Goal: Task Accomplishment & Management: Use online tool/utility

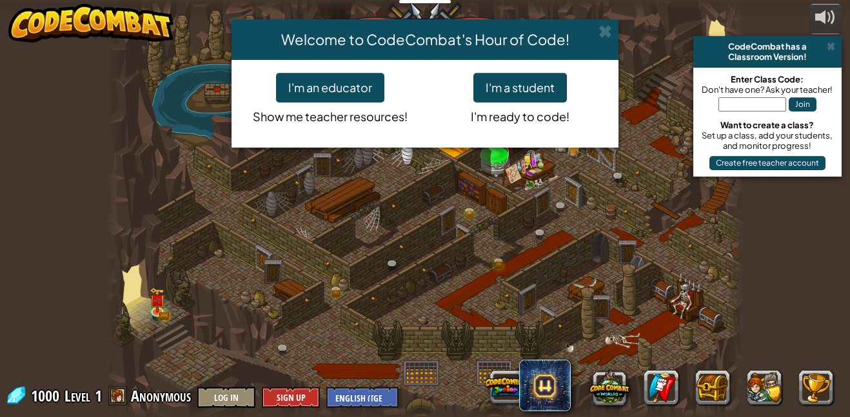
click at [330, 119] on p "Show me teacher resources!" at bounding box center [329, 114] width 171 height 23
click at [508, 97] on button "I'm a student" at bounding box center [520, 88] width 94 height 30
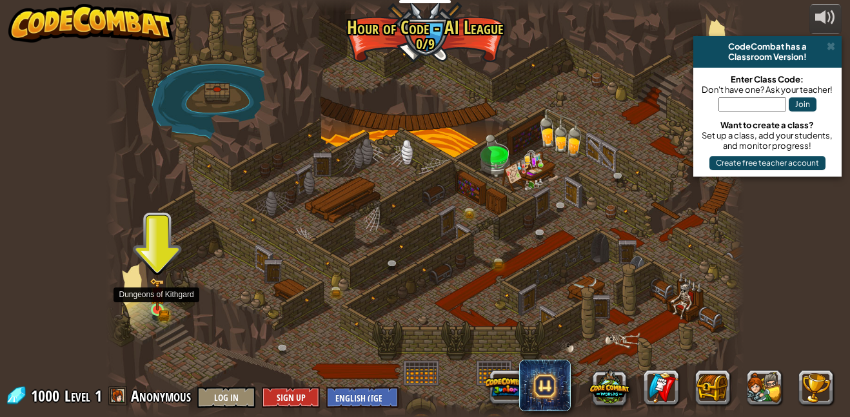
click at [157, 310] on img at bounding box center [157, 295] width 15 height 34
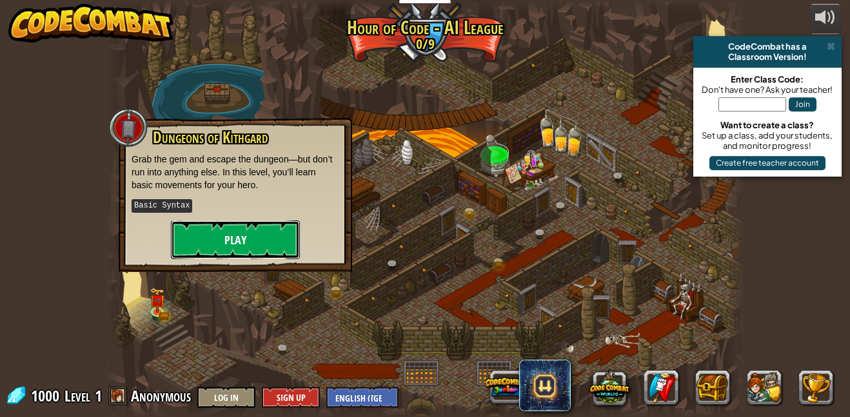
click at [239, 221] on button "Play" at bounding box center [235, 240] width 129 height 39
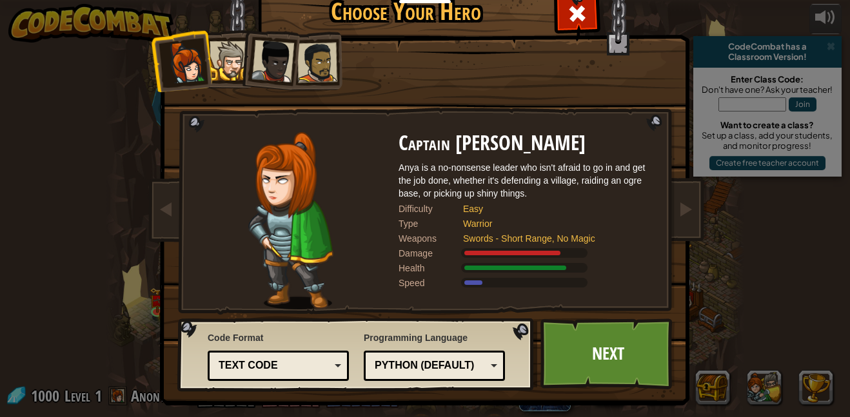
click at [322, 52] on div at bounding box center [317, 63] width 40 height 40
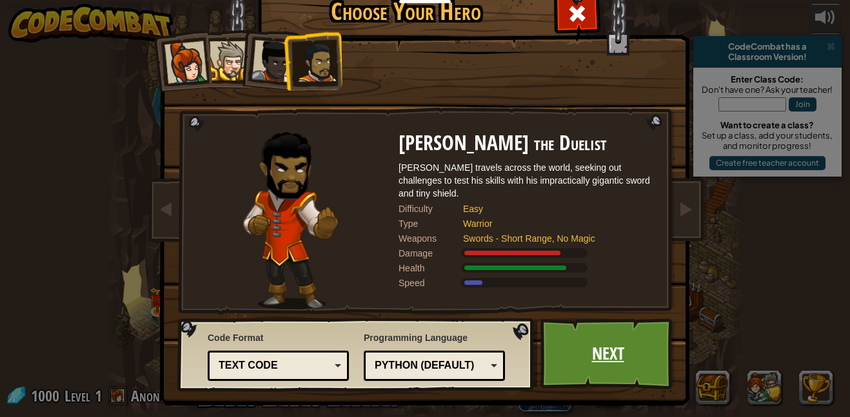
click at [570, 345] on link "Next" at bounding box center [607, 354] width 135 height 71
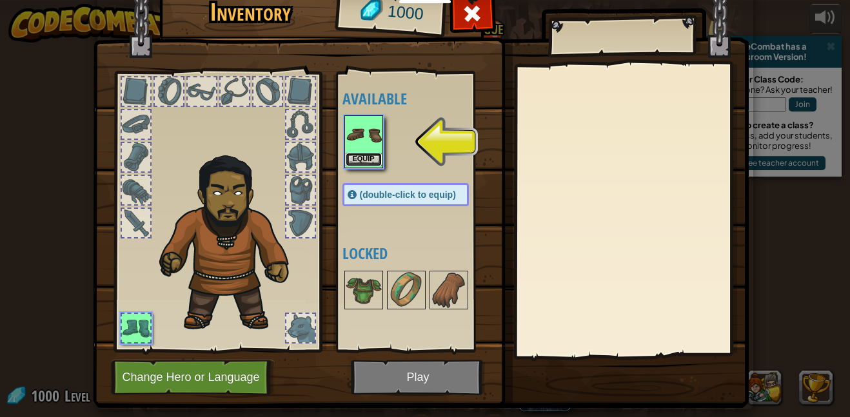
click at [350, 157] on button "Equip" at bounding box center [364, 160] width 36 height 14
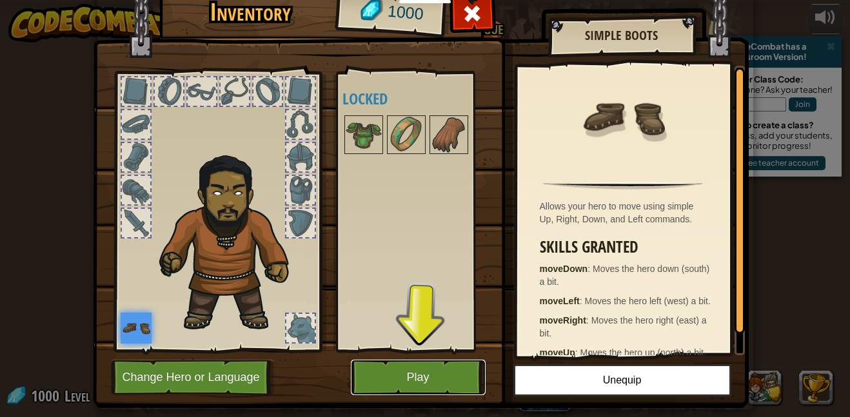
click at [426, 380] on button "Play" at bounding box center [418, 377] width 135 height 35
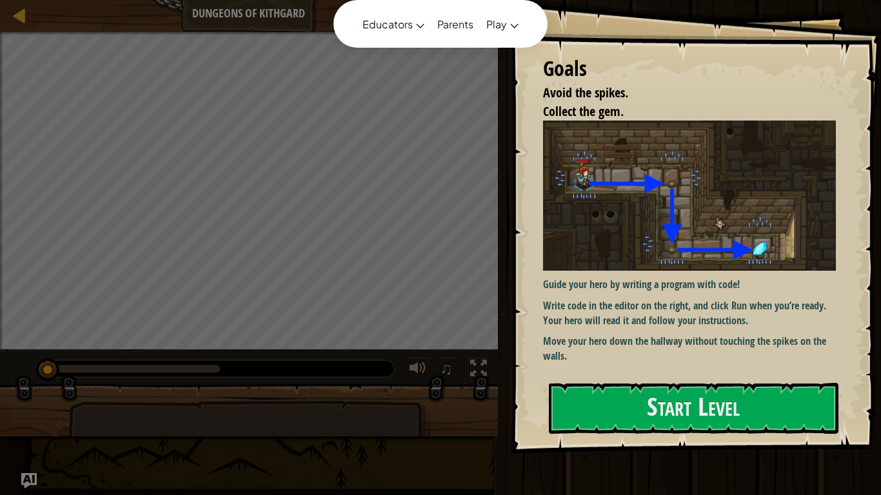
click at [460, 113] on div "Educators Create Free Account School & District Solutions Teacher Toolkit Previ…" at bounding box center [440, 247] width 881 height 495
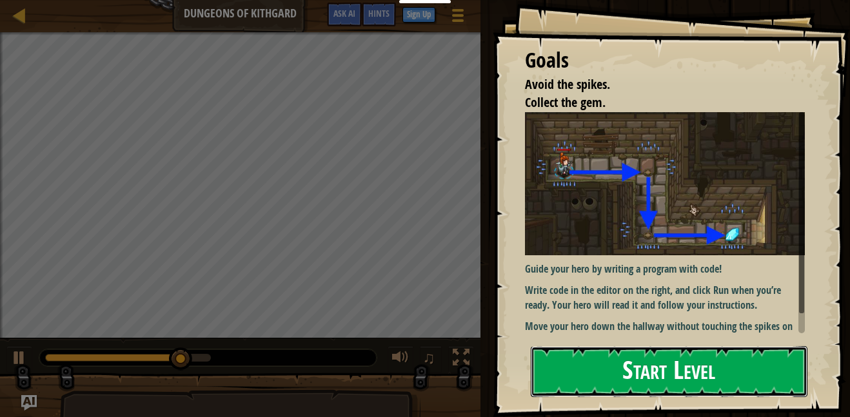
click at [674, 363] on button "Start Level" at bounding box center [669, 371] width 277 height 51
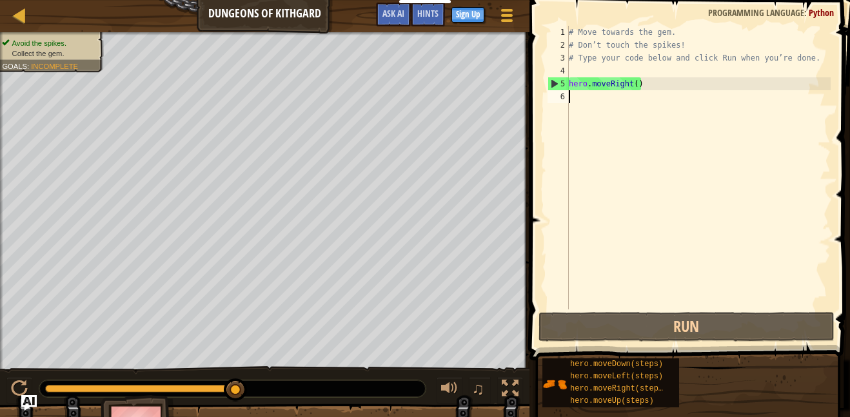
type textarea "h"
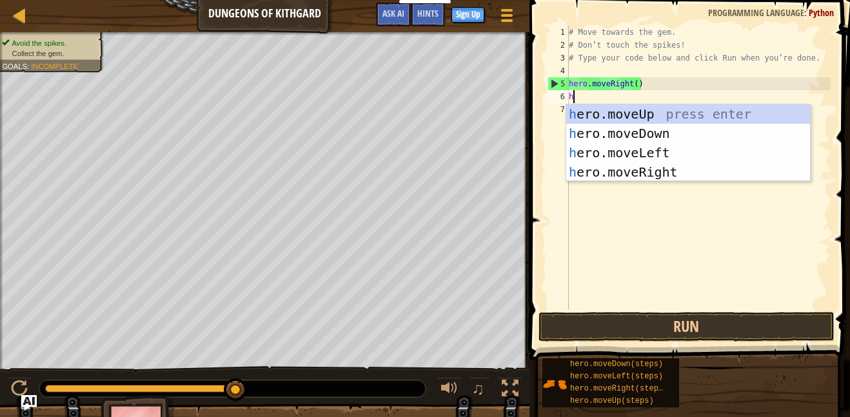
scroll to position [6, 0]
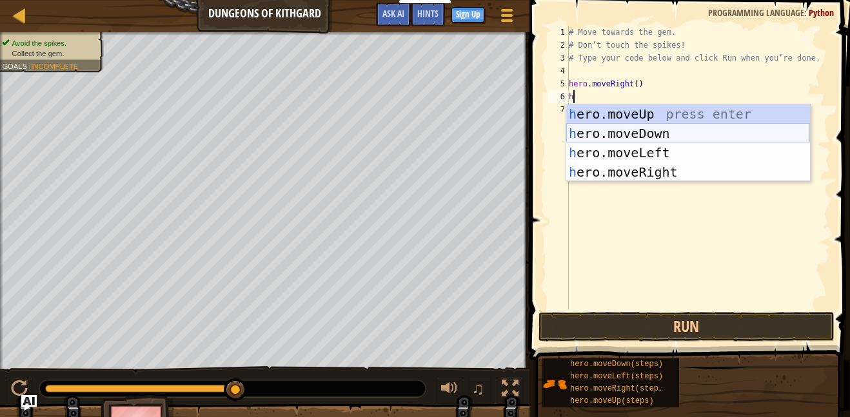
click at [624, 132] on div "h ero.moveUp press enter h ero.moveDown press enter h ero.moveLeft press enter …" at bounding box center [688, 162] width 244 height 116
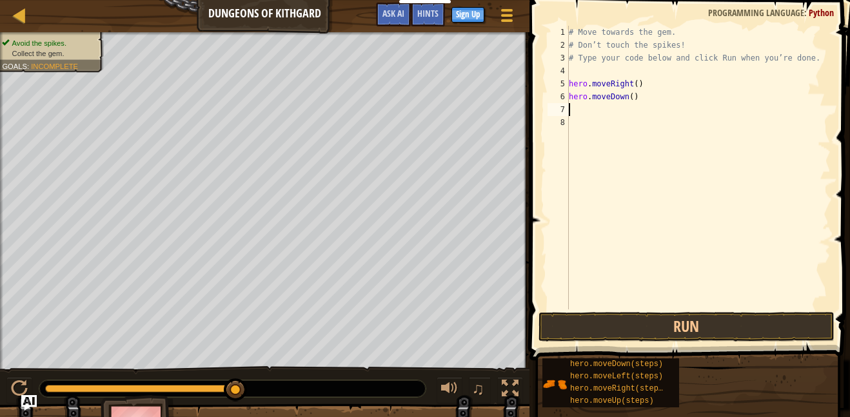
type textarea "h"
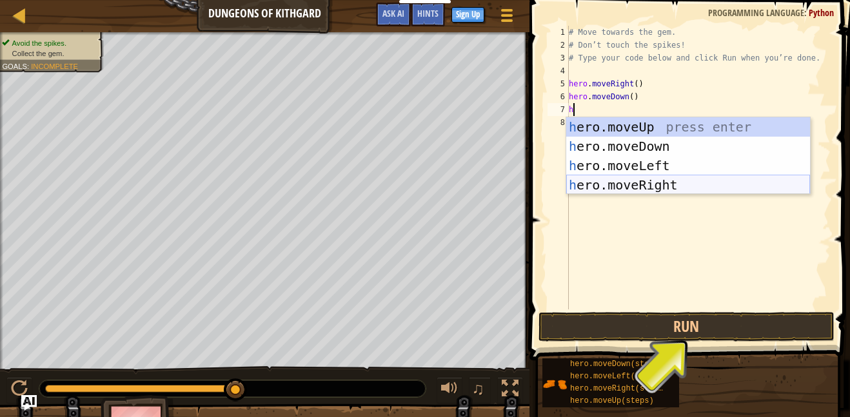
click at [629, 189] on div "h ero.moveUp press enter h ero.moveDown press enter h ero.moveLeft press enter …" at bounding box center [688, 175] width 244 height 116
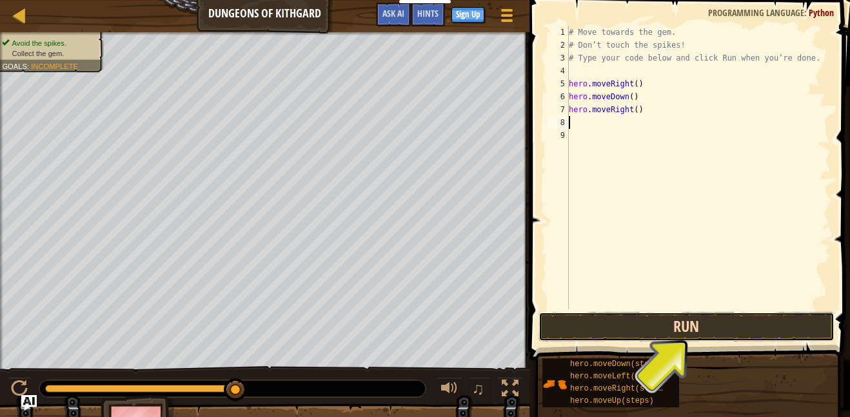
click at [595, 322] on button "Run" at bounding box center [686, 327] width 296 height 30
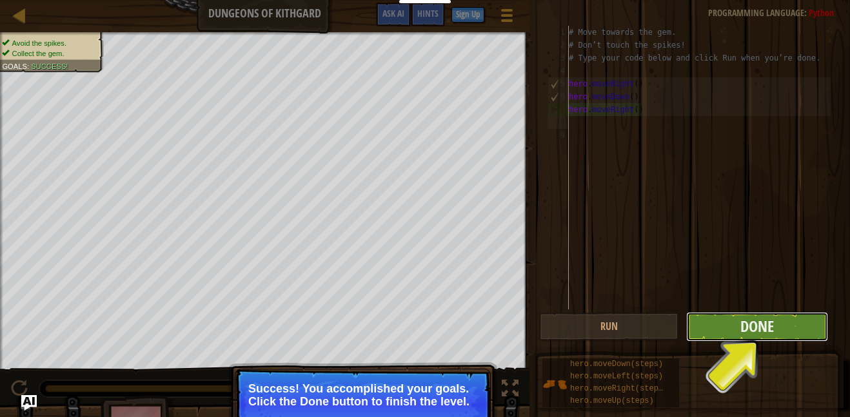
click at [729, 322] on button "Done" at bounding box center [756, 327] width 141 height 30
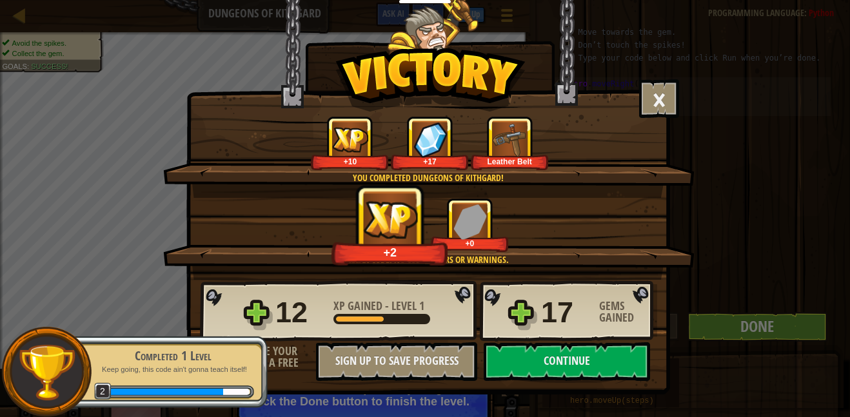
click at [747, 324] on div "× Well done, hero. You’re building the strength to escape [PERSON_NAME]. How fu…" at bounding box center [425, 208] width 850 height 417
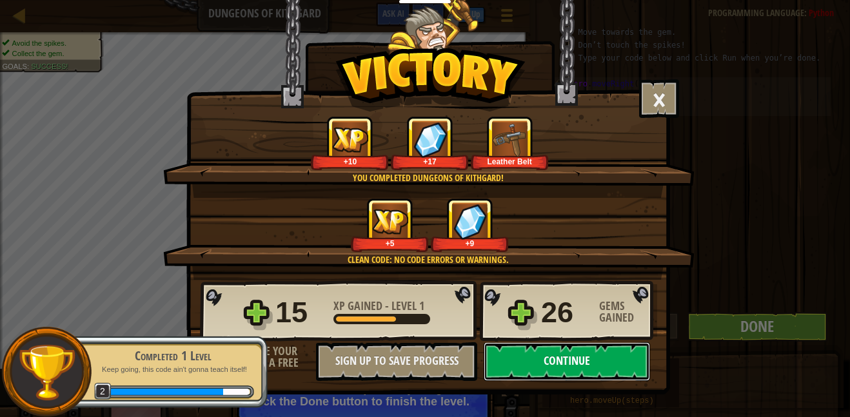
click at [509, 359] on button "Continue" at bounding box center [567, 361] width 166 height 39
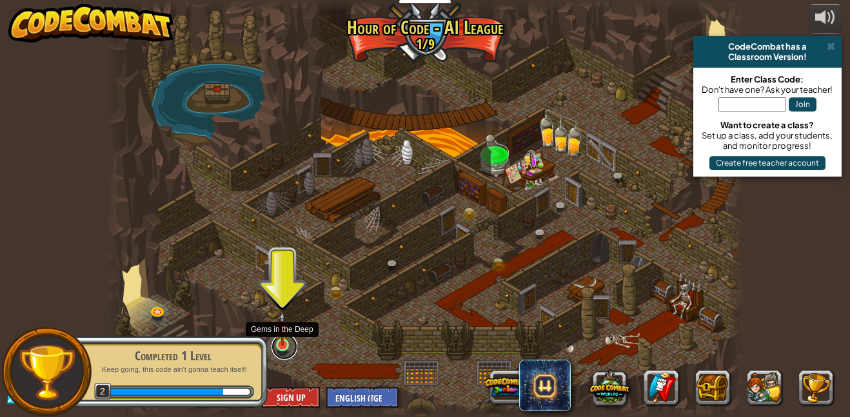
click at [281, 348] on link at bounding box center [284, 347] width 26 height 26
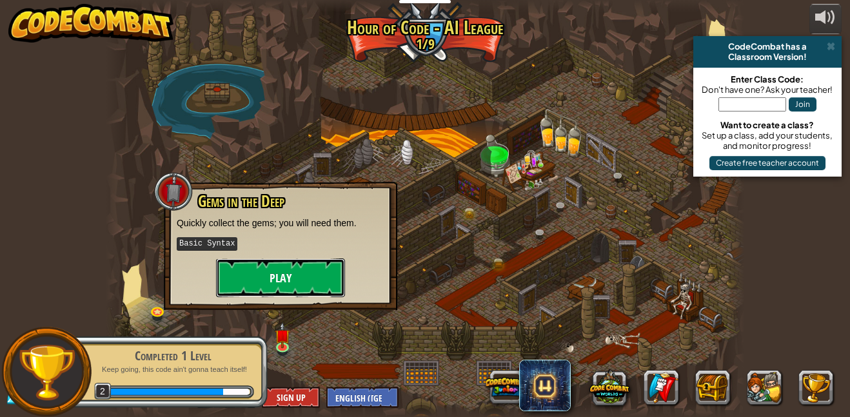
click at [229, 270] on button "Play" at bounding box center [280, 278] width 129 height 39
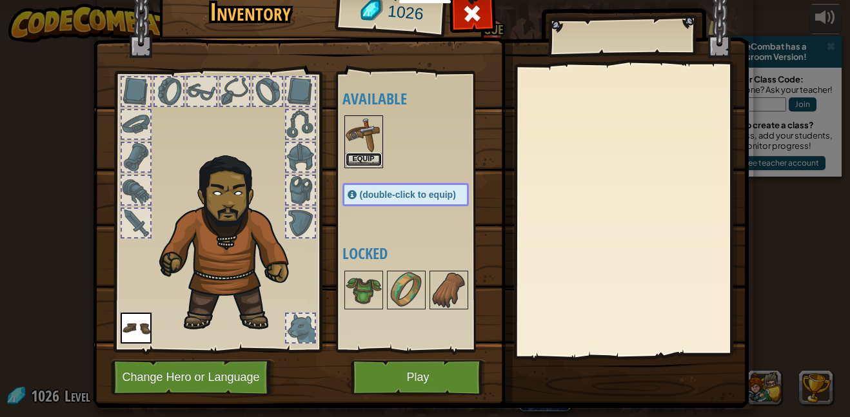
click at [349, 164] on button "Equip" at bounding box center [364, 160] width 36 height 14
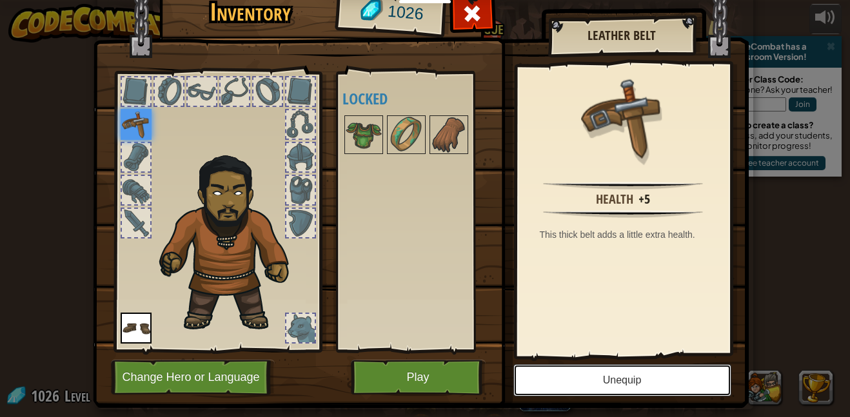
click at [541, 377] on button "Unequip" at bounding box center [622, 380] width 218 height 32
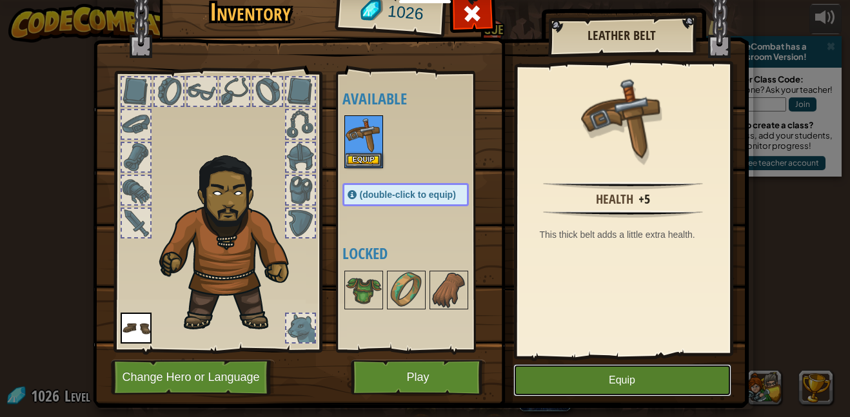
click at [541, 377] on button "Equip" at bounding box center [622, 380] width 218 height 32
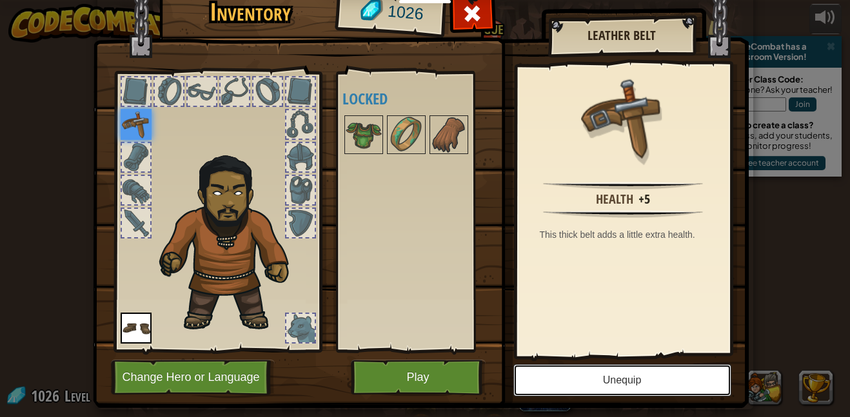
click at [541, 377] on button "Unequip" at bounding box center [622, 380] width 218 height 32
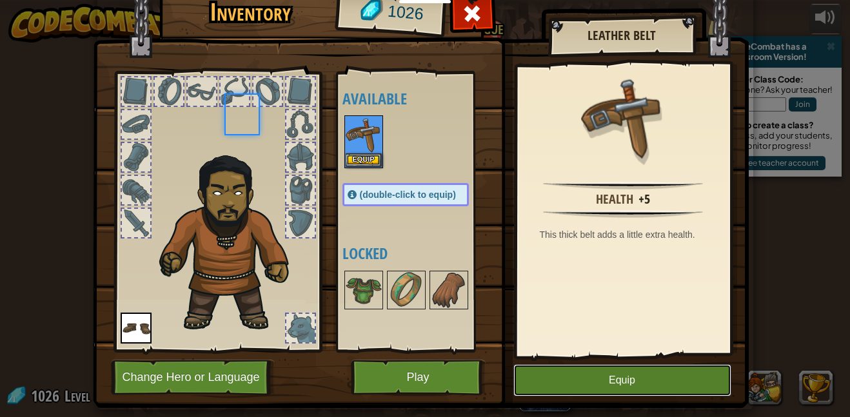
click at [541, 377] on button "Equip" at bounding box center [622, 380] width 218 height 32
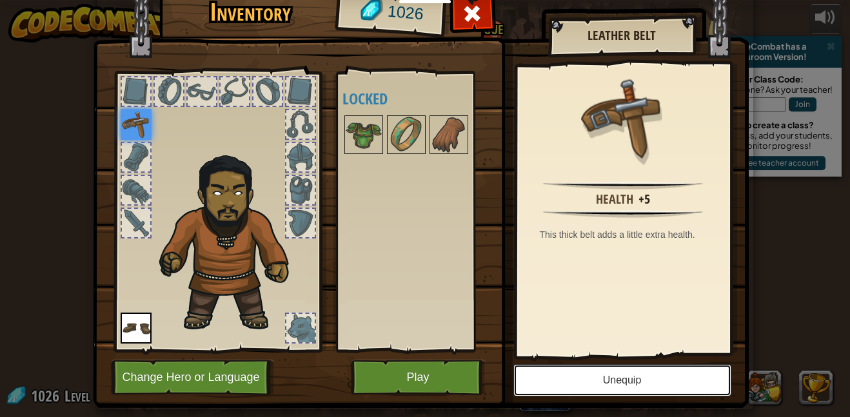
click at [541, 377] on button "Unequip" at bounding box center [622, 380] width 218 height 32
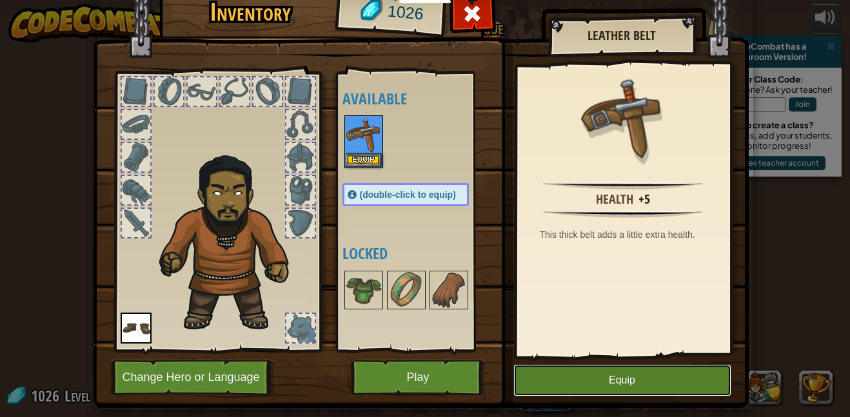
click at [541, 377] on button "Equip" at bounding box center [622, 380] width 218 height 32
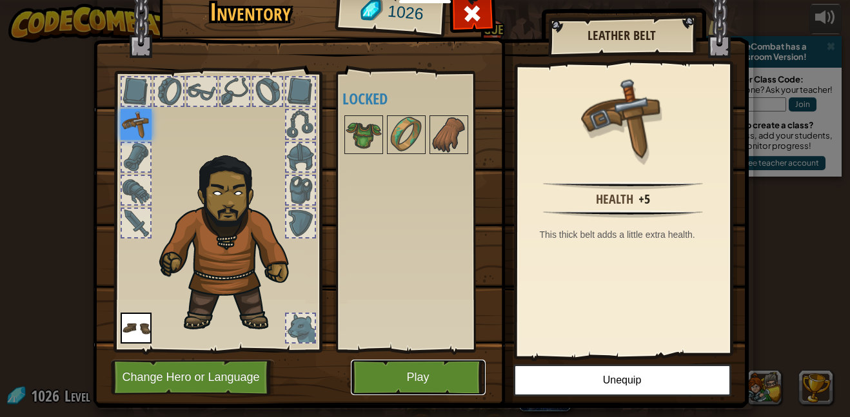
click at [434, 389] on button "Play" at bounding box center [418, 377] width 135 height 35
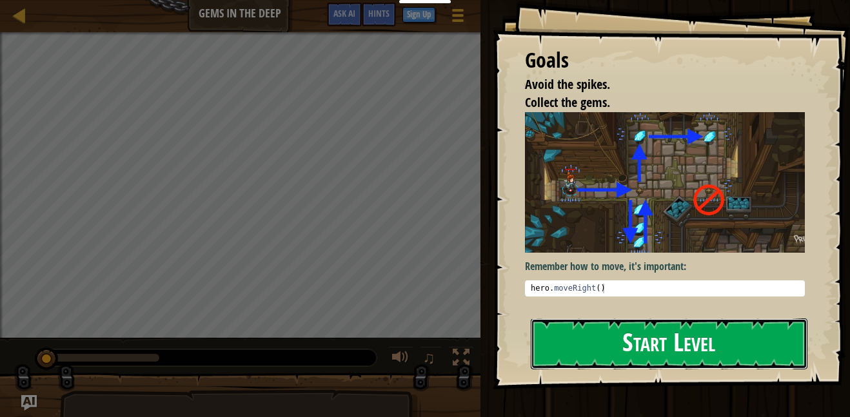
click at [554, 346] on button "Start Level" at bounding box center [669, 344] width 277 height 51
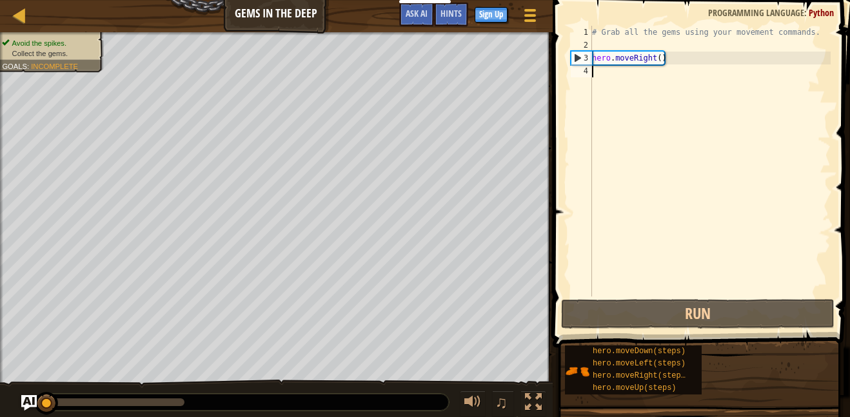
type textarea "h"
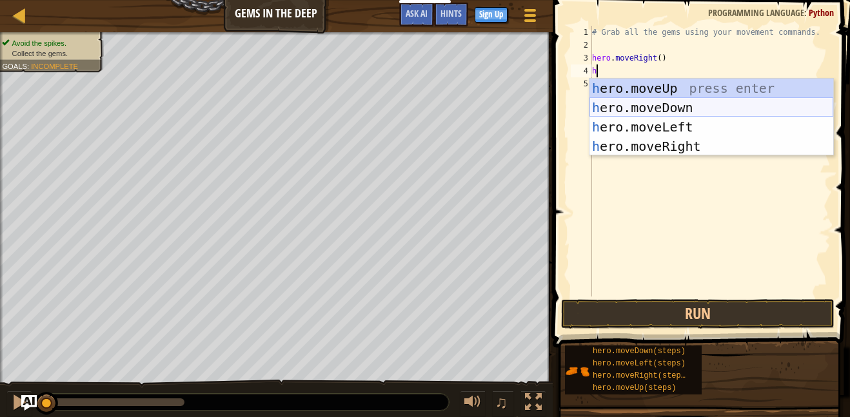
click at [663, 104] on div "h ero.moveUp press enter h ero.moveDown press enter h ero.moveLeft press enter …" at bounding box center [711, 137] width 244 height 116
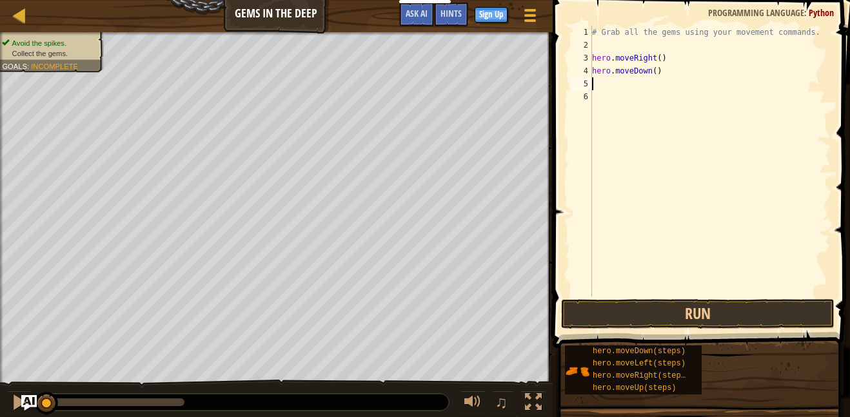
type textarea "h"
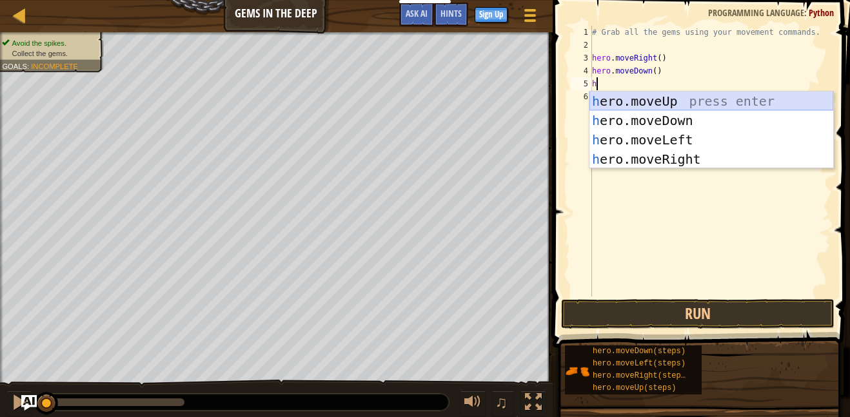
click at [660, 101] on div "h ero.moveUp press enter h ero.moveDown press enter h ero.moveLeft press enter …" at bounding box center [711, 150] width 244 height 116
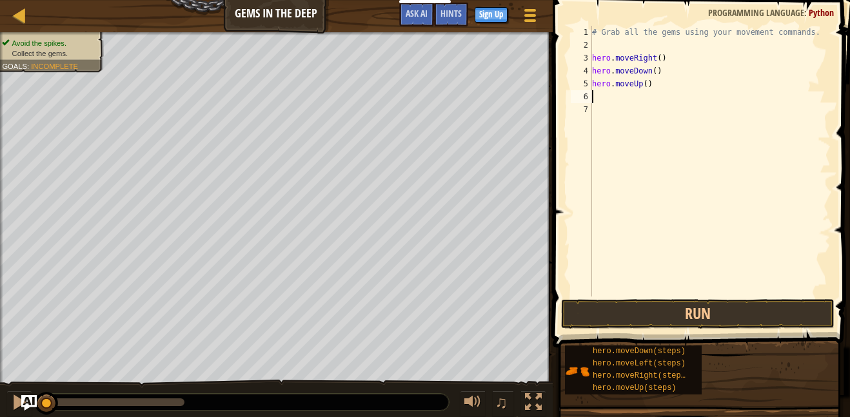
type textarea "h"
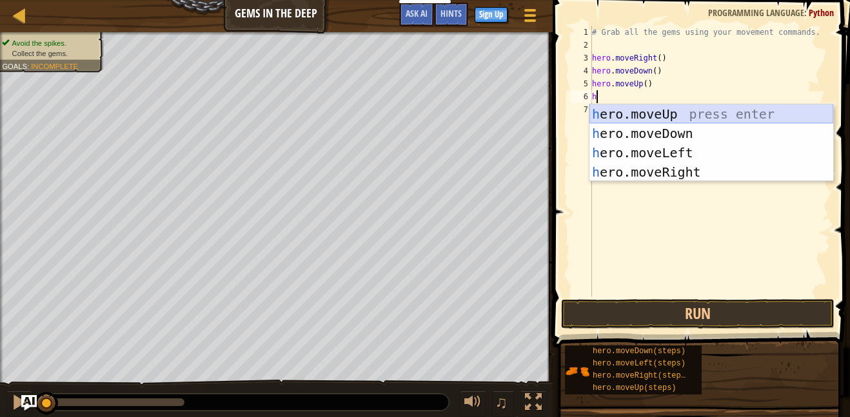
click at [639, 110] on div "h ero.moveUp press enter h ero.moveDown press enter h ero.moveLeft press enter …" at bounding box center [711, 162] width 244 height 116
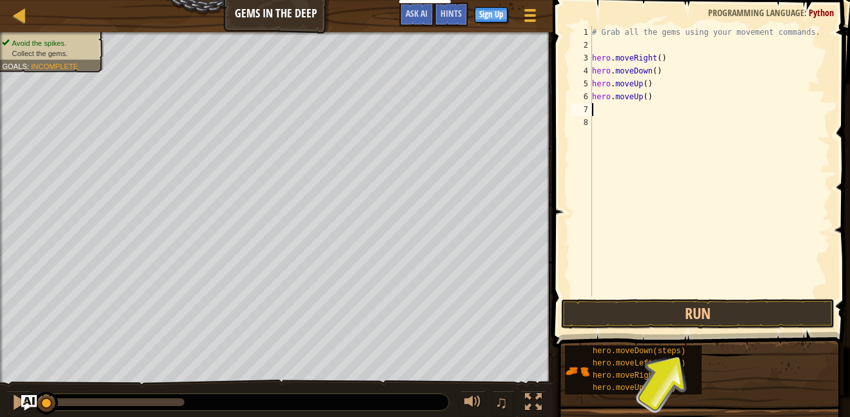
type textarea "h"
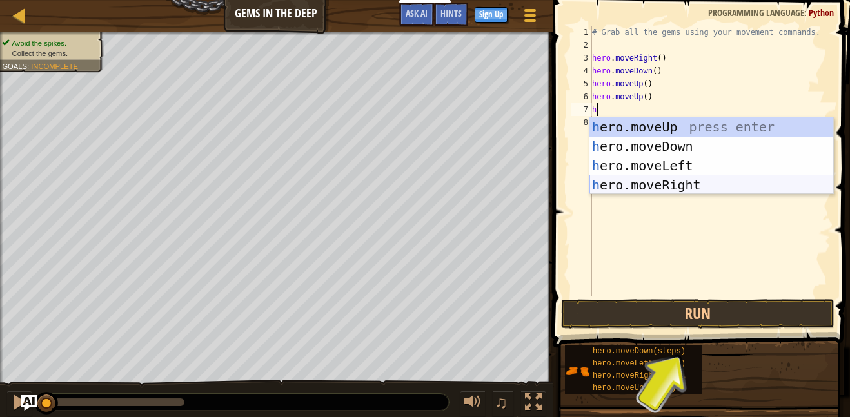
click at [654, 182] on div "h ero.moveUp press enter h ero.moveDown press enter h ero.moveLeft press enter …" at bounding box center [711, 175] width 244 height 116
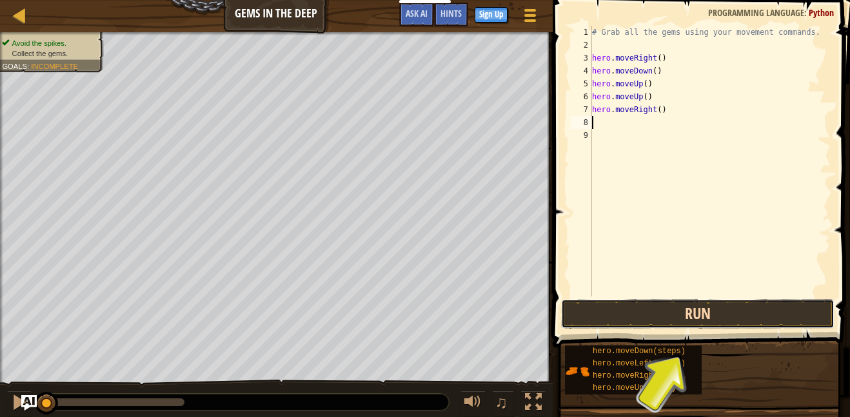
click at [622, 319] on button "Run" at bounding box center [697, 314] width 273 height 30
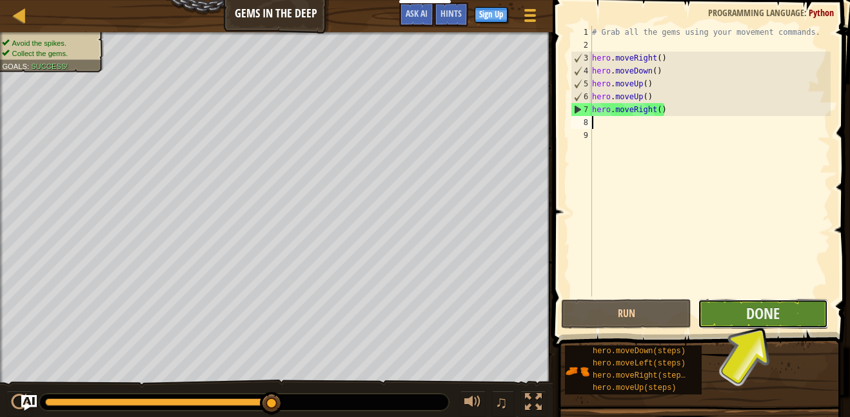
click at [727, 319] on button "Done" at bounding box center [763, 314] width 130 height 30
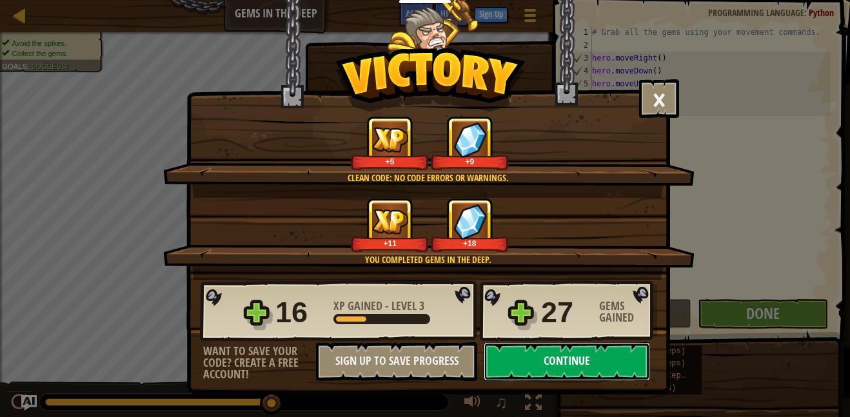
click at [558, 358] on button "Continue" at bounding box center [567, 361] width 166 height 39
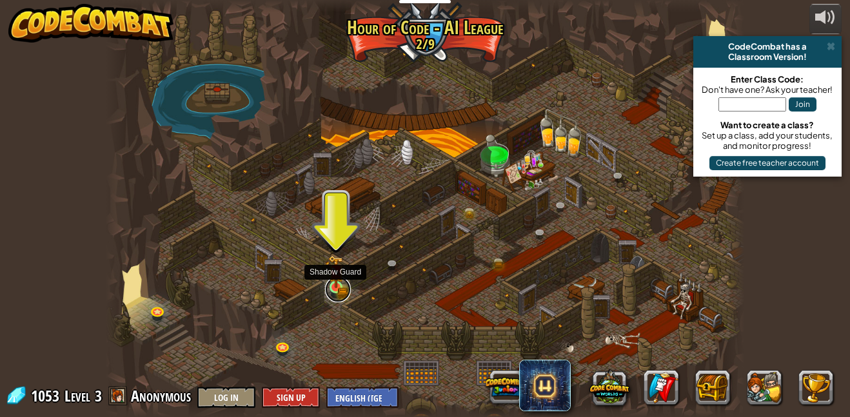
click at [332, 290] on link at bounding box center [338, 290] width 26 height 26
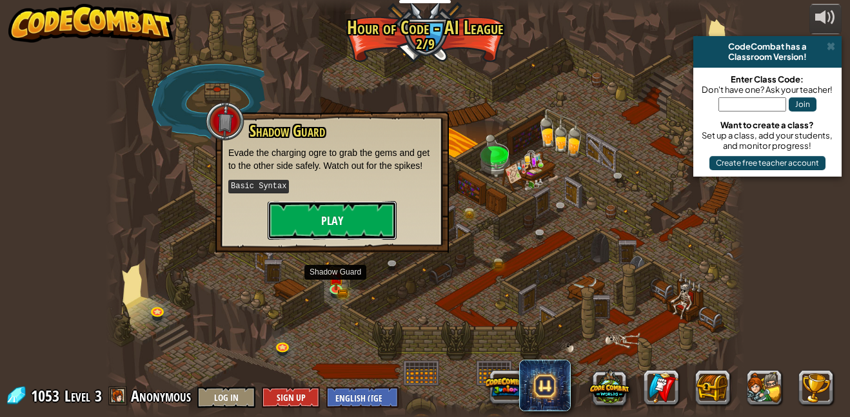
click at [330, 228] on button "Play" at bounding box center [332, 220] width 129 height 39
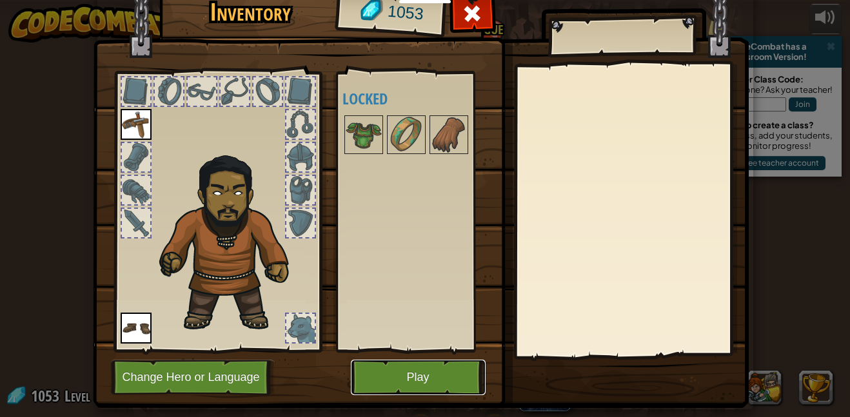
click at [379, 368] on button "Play" at bounding box center [418, 377] width 135 height 35
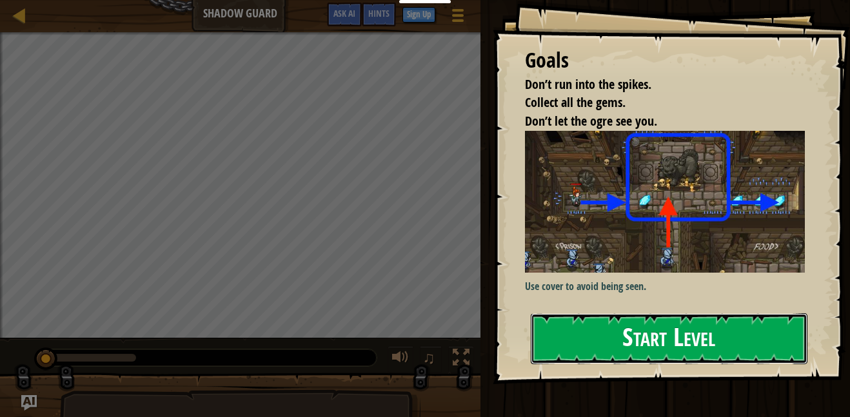
click at [544, 350] on button "Start Level" at bounding box center [669, 338] width 277 height 51
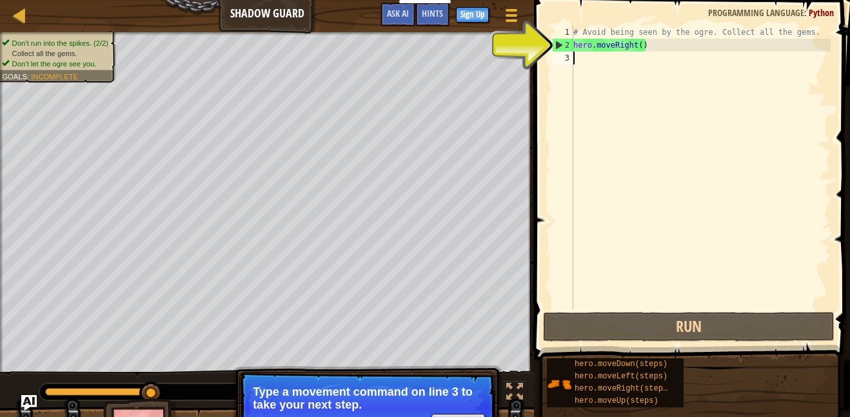
type textarea "h"
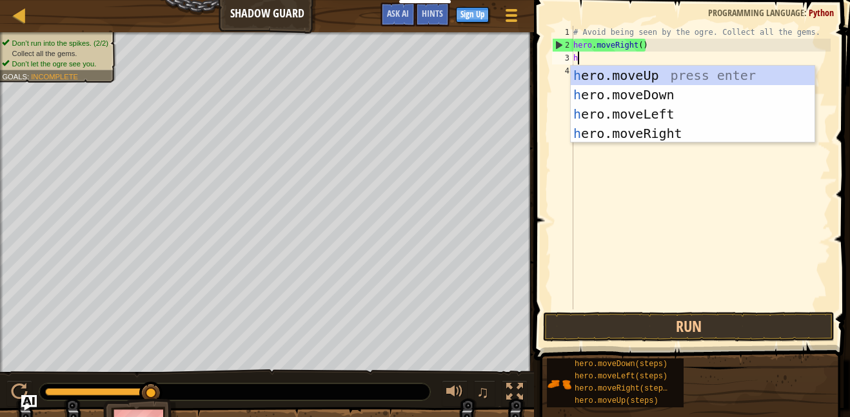
scroll to position [6, 0]
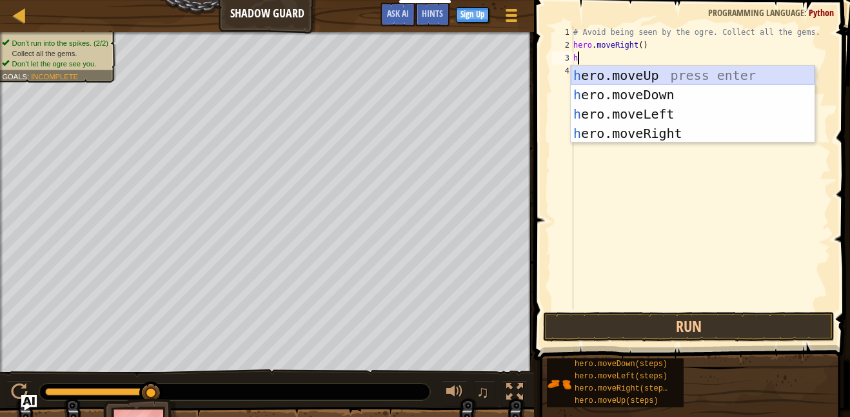
click at [676, 74] on div "h ero.moveUp press enter h ero.moveDown press enter h ero.moveLeft press enter …" at bounding box center [693, 124] width 244 height 116
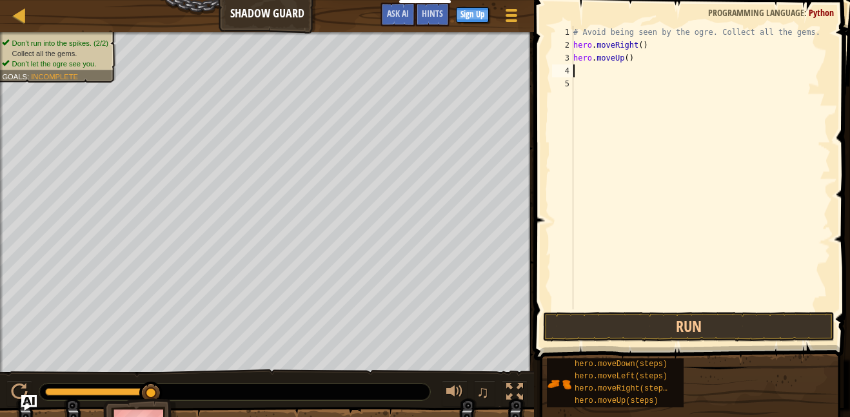
type textarea "h"
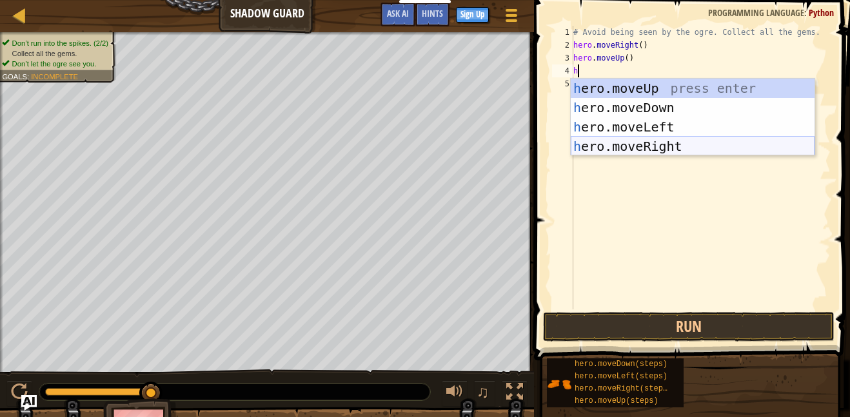
click at [611, 146] on div "h ero.moveUp press enter h ero.moveDown press enter h ero.moveLeft press enter …" at bounding box center [693, 137] width 244 height 116
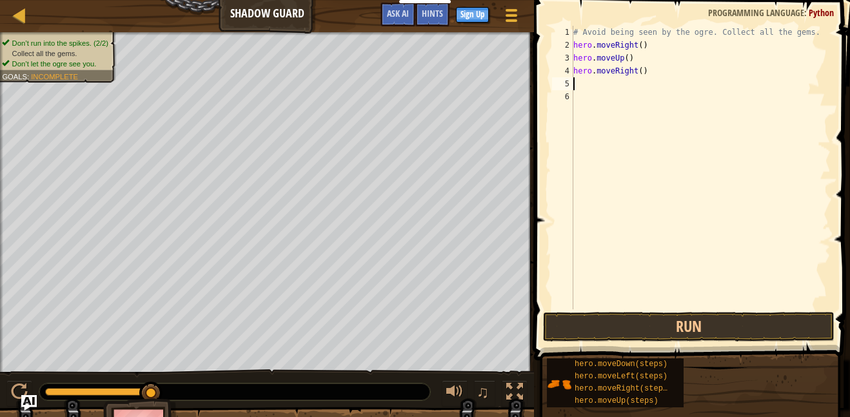
type textarea "h"
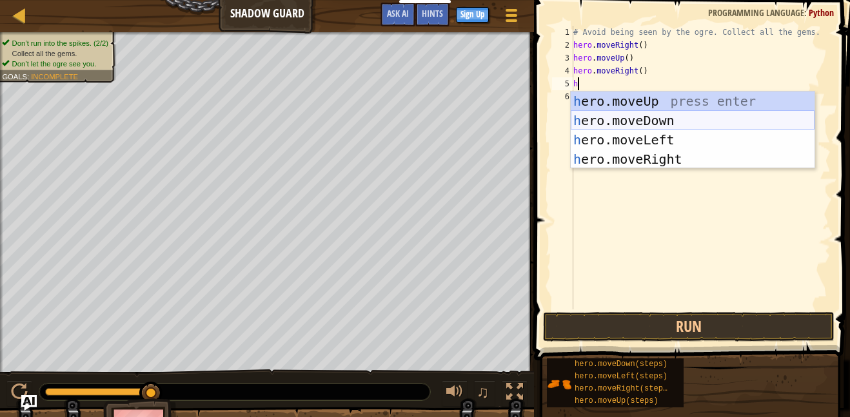
click at [638, 123] on div "h ero.moveUp press enter h ero.moveDown press enter h ero.moveLeft press enter …" at bounding box center [693, 150] width 244 height 116
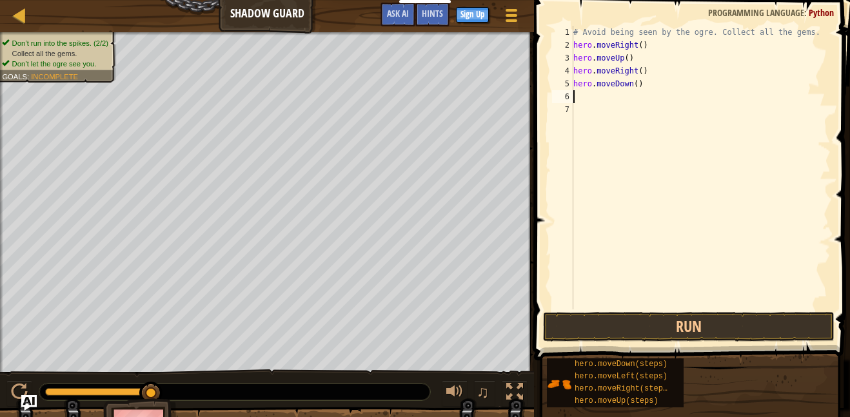
type textarea "h"
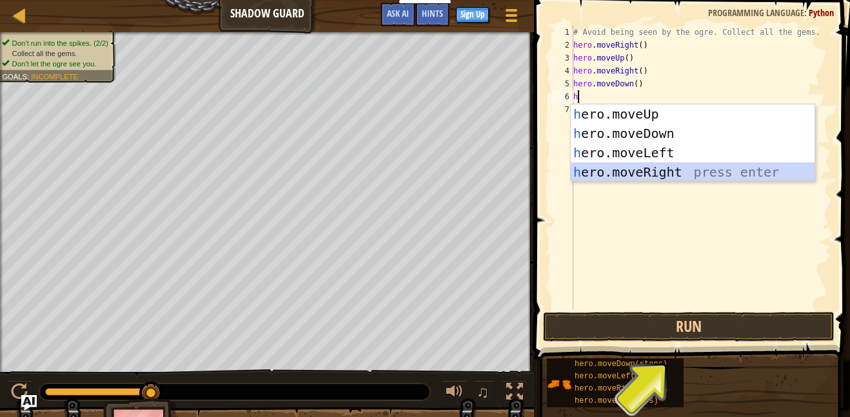
click at [663, 171] on div "h ero.moveUp press enter h ero.moveDown press enter h ero.moveLeft press enter …" at bounding box center [693, 162] width 244 height 116
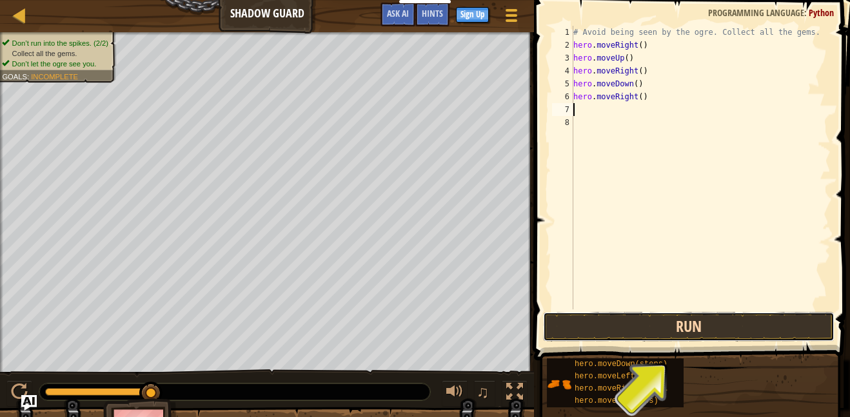
click at [610, 315] on button "Run" at bounding box center [688, 327] width 291 height 30
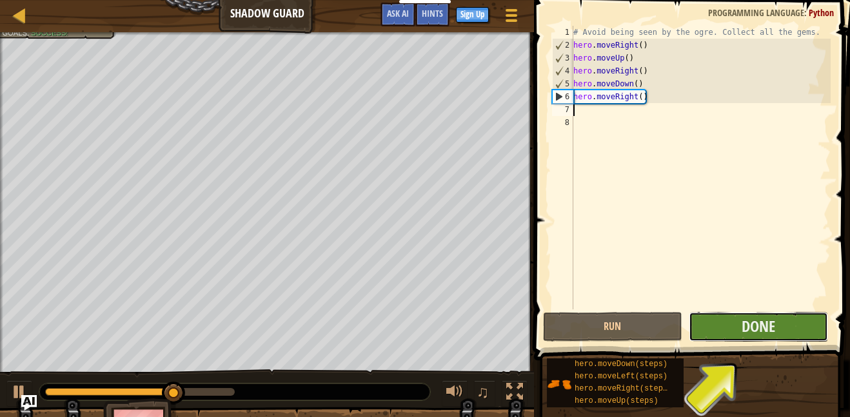
click at [784, 324] on button "Done" at bounding box center [758, 327] width 139 height 30
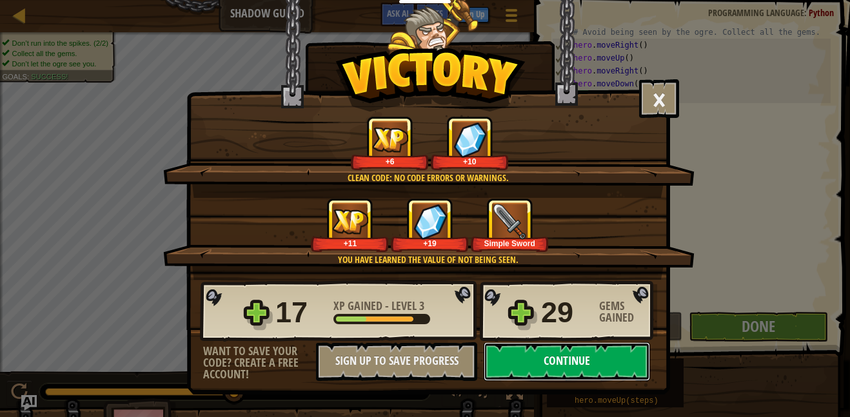
click at [639, 359] on button "Continue" at bounding box center [567, 361] width 166 height 39
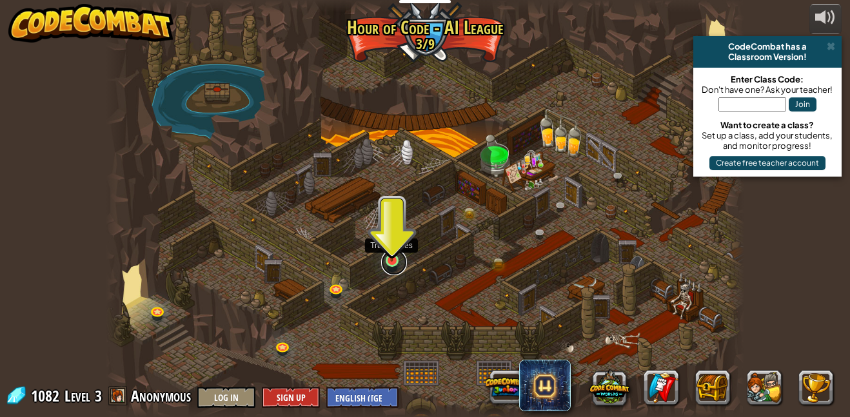
click at [395, 263] on link at bounding box center [394, 263] width 26 height 26
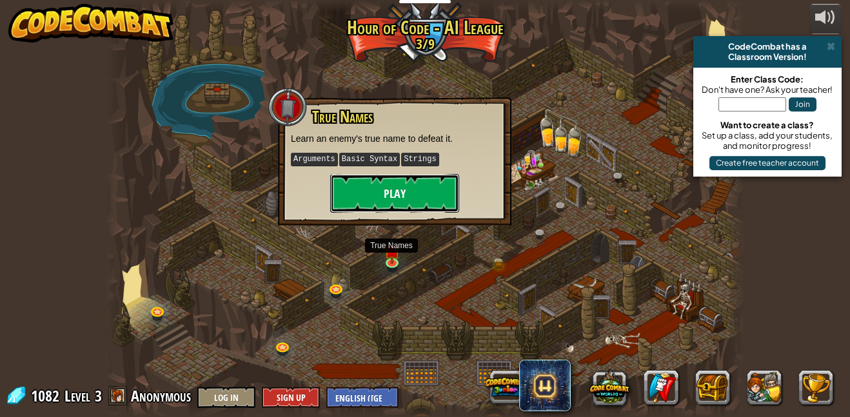
click at [404, 186] on button "Play" at bounding box center [394, 193] width 129 height 39
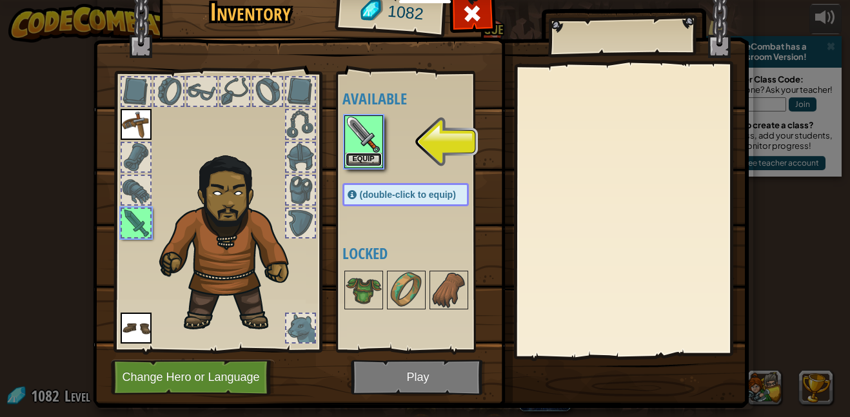
click at [378, 165] on button "Equip" at bounding box center [364, 160] width 36 height 14
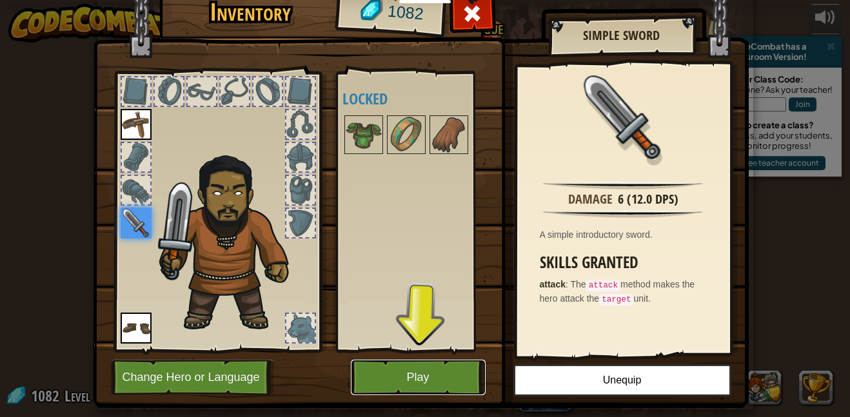
click at [373, 384] on button "Play" at bounding box center [418, 377] width 135 height 35
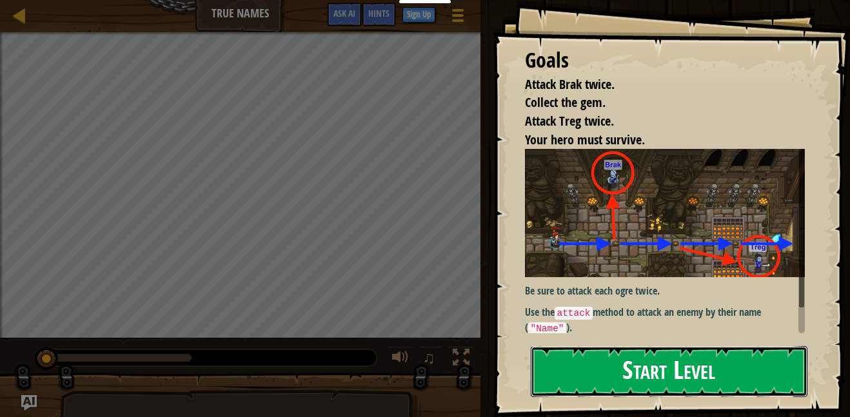
click at [567, 365] on button "Start Level" at bounding box center [669, 371] width 277 height 51
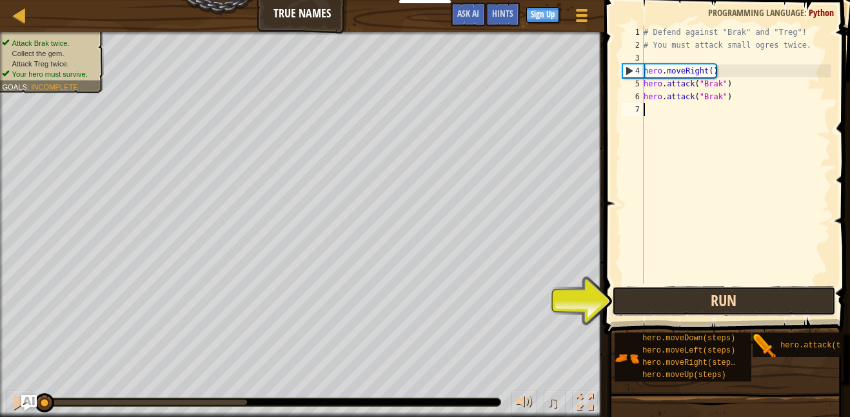
click at [636, 302] on button "Run" at bounding box center [724, 301] width 224 height 30
